Goal: Check status: Check status

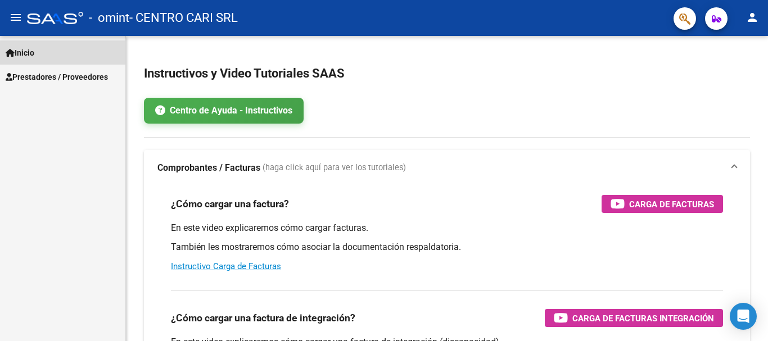
click at [34, 51] on span "Inicio" at bounding box center [20, 53] width 29 height 12
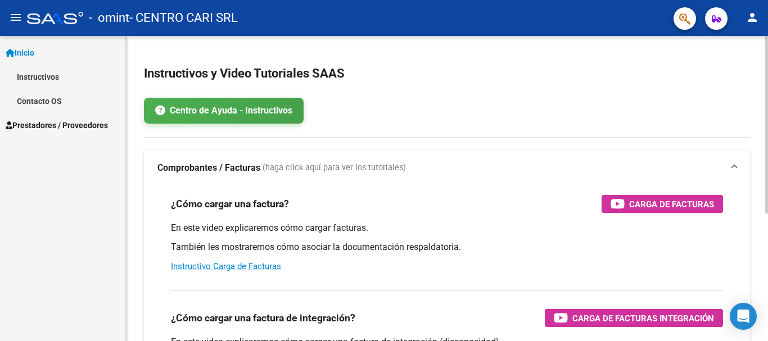
drag, startPoint x: 765, startPoint y: 1, endPoint x: 478, endPoint y: 133, distance: 316.3
click at [478, 133] on app-root-component "Instructivos y Video Tutoriales SAAS Centro de Ayuda - Instructivos Comprobante…" at bounding box center [447, 280] width 606 height 453
click at [749, 15] on mat-icon "person" at bounding box center [752, 17] width 13 height 13
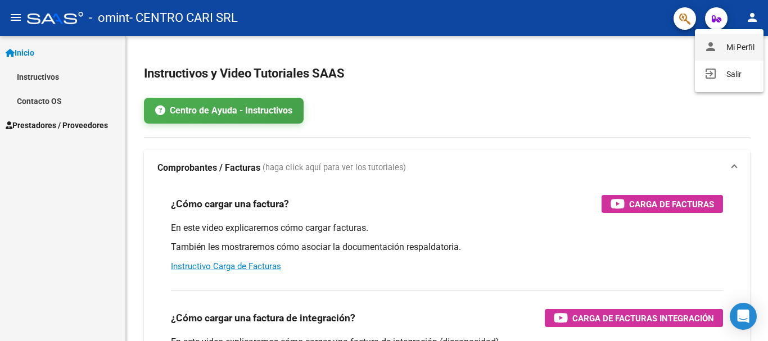
click at [738, 39] on button "person Mi Perfil" at bounding box center [729, 47] width 69 height 27
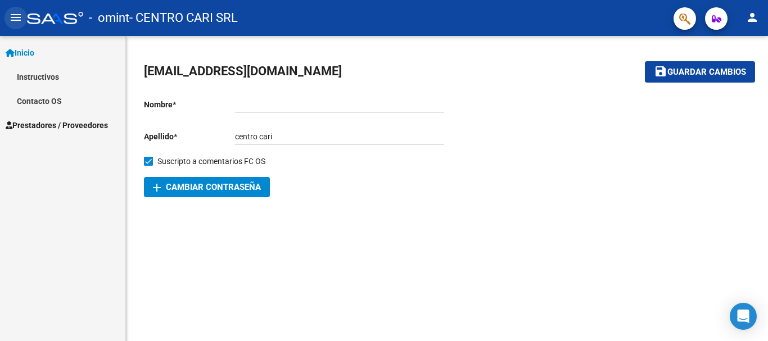
click at [16, 24] on mat-icon "menu" at bounding box center [15, 17] width 13 height 13
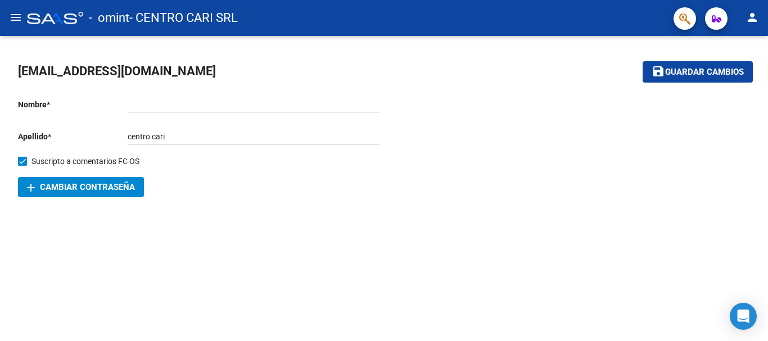
click at [763, 109] on div "coordinacion@centrocari.com.ar save Guardar cambios Nombre * Ingresar nombre Ap…" at bounding box center [384, 130] width 768 height 188
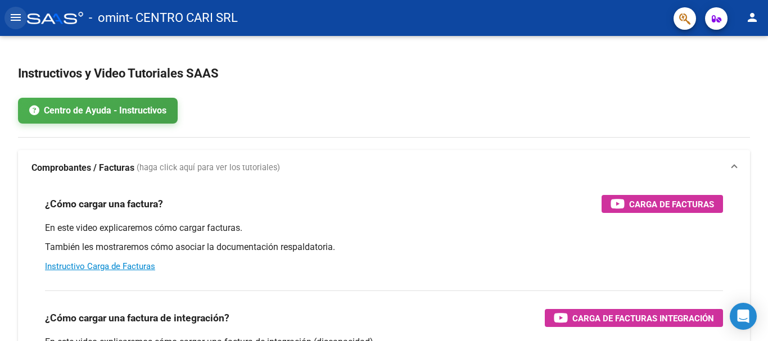
click at [22, 21] on mat-icon "menu" at bounding box center [15, 17] width 13 height 13
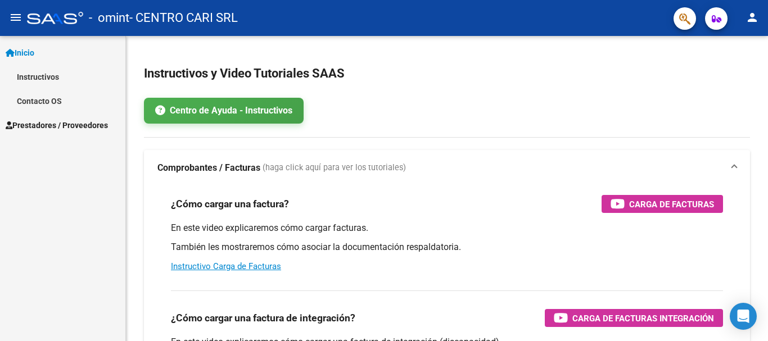
click at [52, 80] on link "Instructivos" at bounding box center [62, 77] width 125 height 24
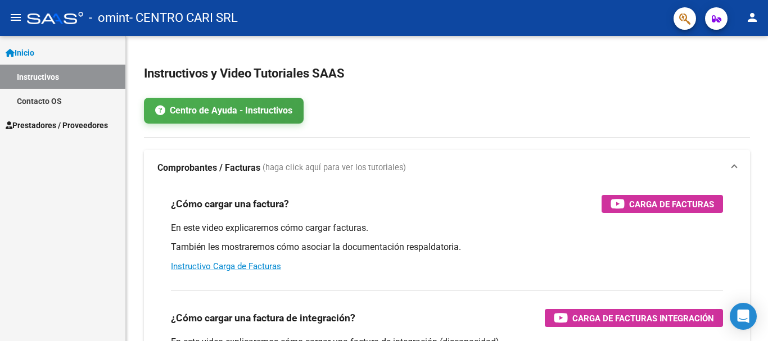
click at [43, 120] on span "Prestadores / Proveedores" at bounding box center [57, 125] width 102 height 12
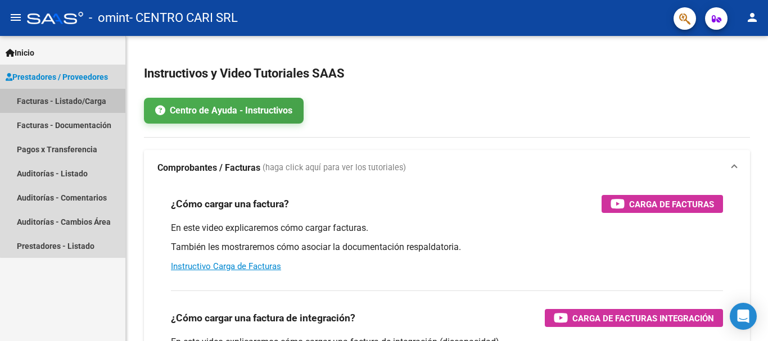
click at [89, 100] on link "Facturas - Listado/Carga" at bounding box center [62, 101] width 125 height 24
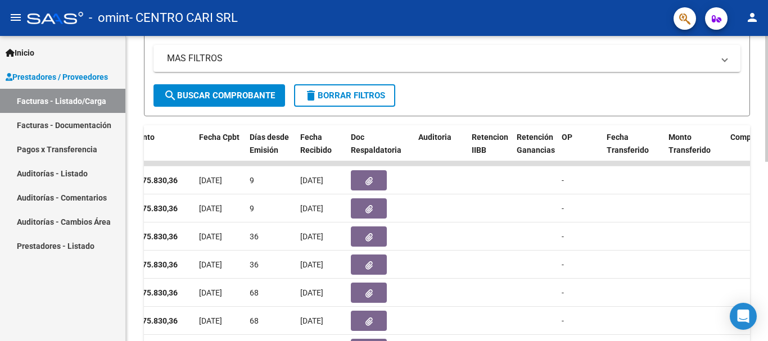
scroll to position [211, 0]
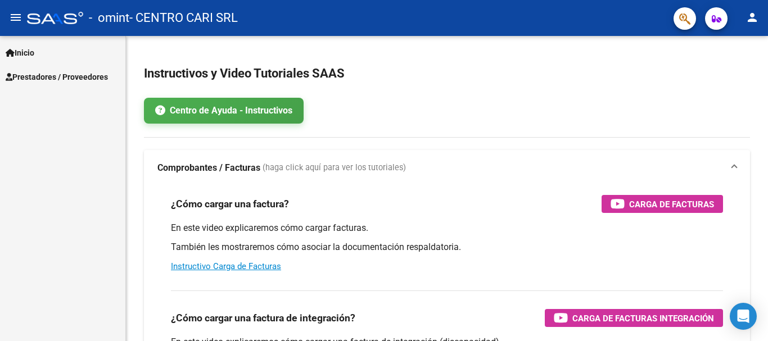
click at [18, 7] on button "menu" at bounding box center [15, 18] width 22 height 22
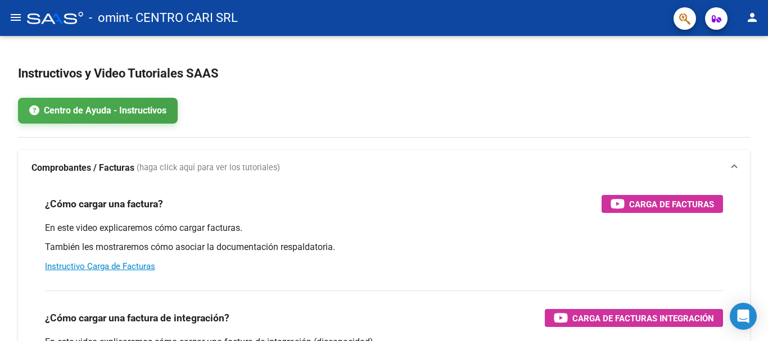
click at [18, 7] on button "menu" at bounding box center [15, 18] width 22 height 22
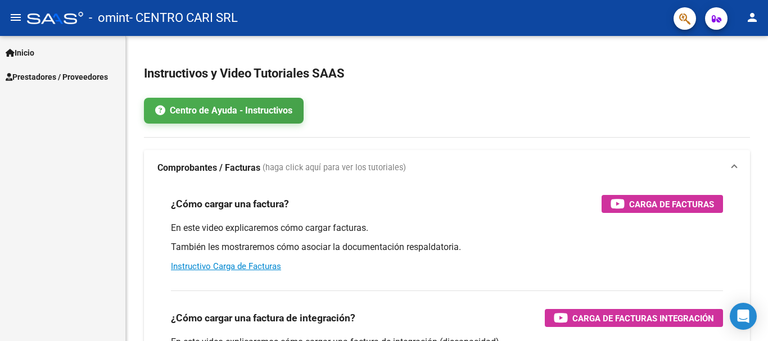
click at [62, 78] on span "Prestadores / Proveedores" at bounding box center [57, 77] width 102 height 12
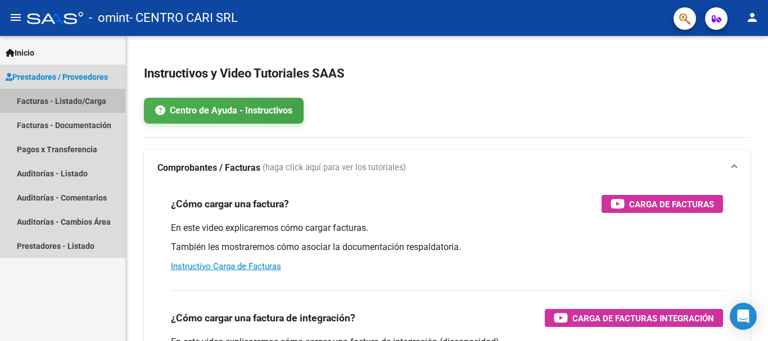
click at [70, 101] on link "Facturas - Listado/Carga" at bounding box center [62, 101] width 125 height 24
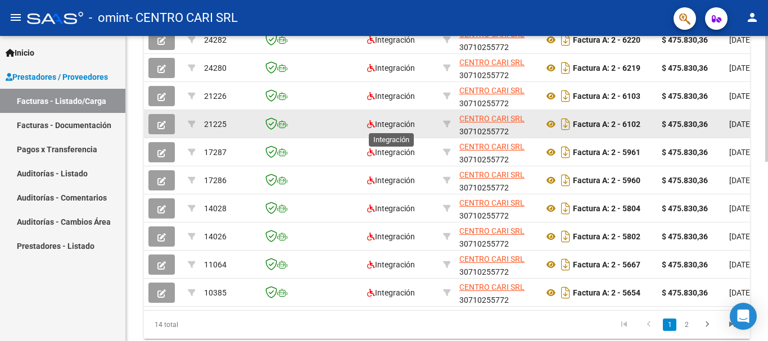
scroll to position [436, 0]
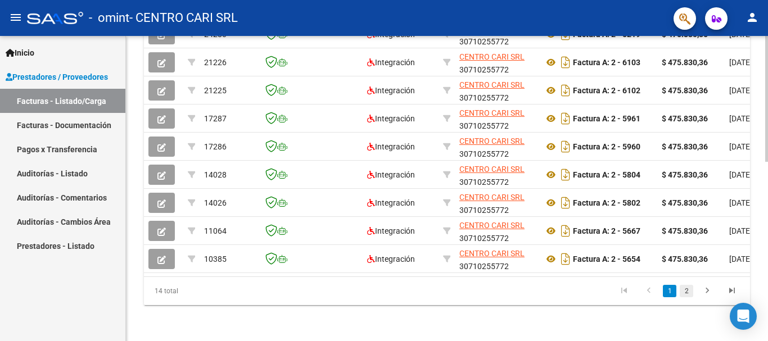
click at [690, 289] on link "2" at bounding box center [686, 291] width 13 height 12
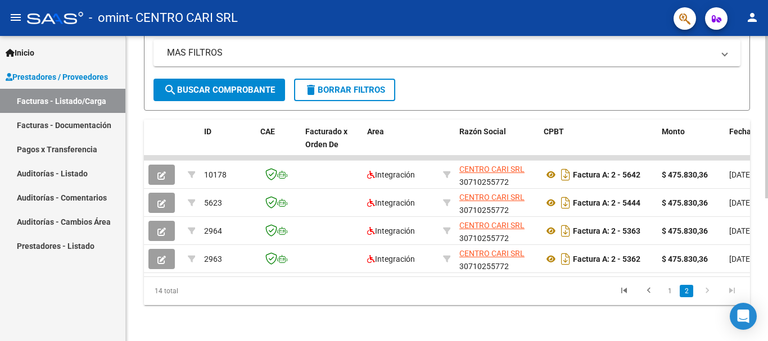
scroll to position [268, 0]
click at [671, 292] on link "1" at bounding box center [669, 291] width 13 height 12
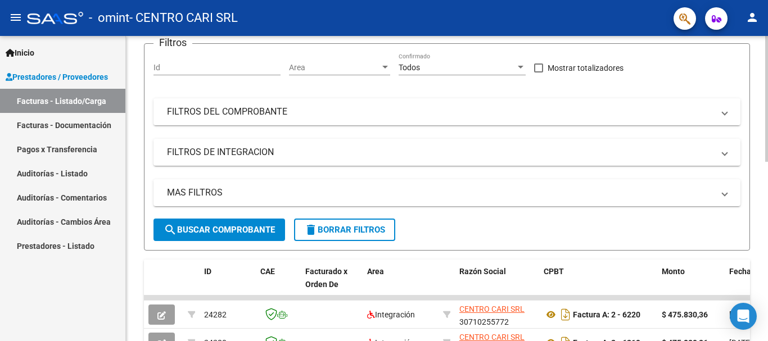
scroll to position [99, 0]
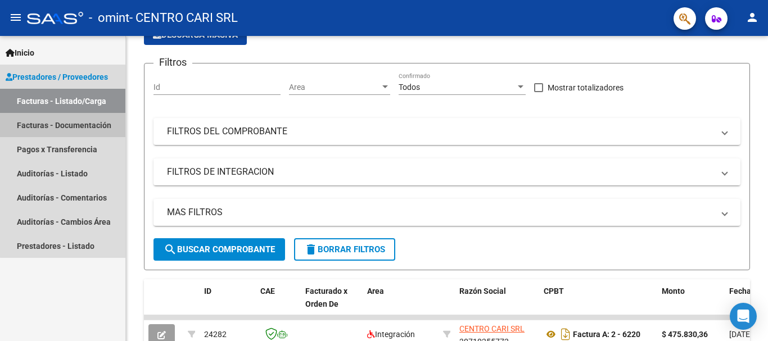
click at [83, 119] on link "Facturas - Documentación" at bounding box center [62, 125] width 125 height 24
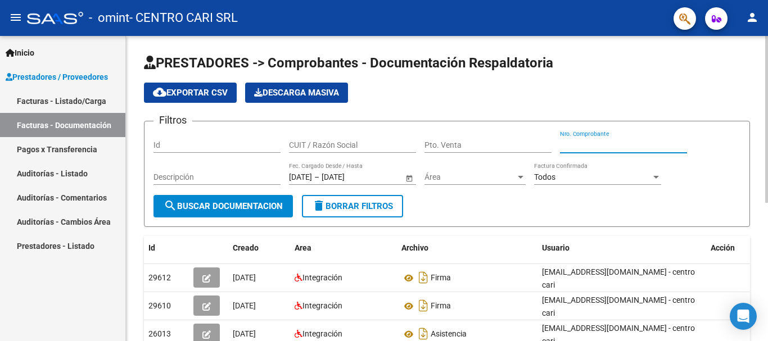
click at [626, 149] on input "Nro. Comprobante" at bounding box center [623, 146] width 127 height 10
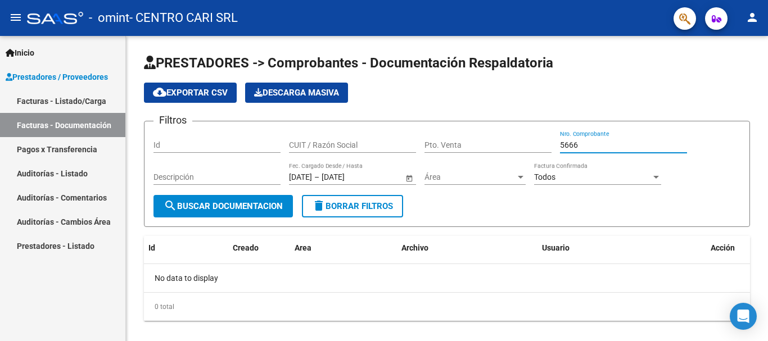
type input "5666"
